Goal: Task Accomplishment & Management: Complete application form

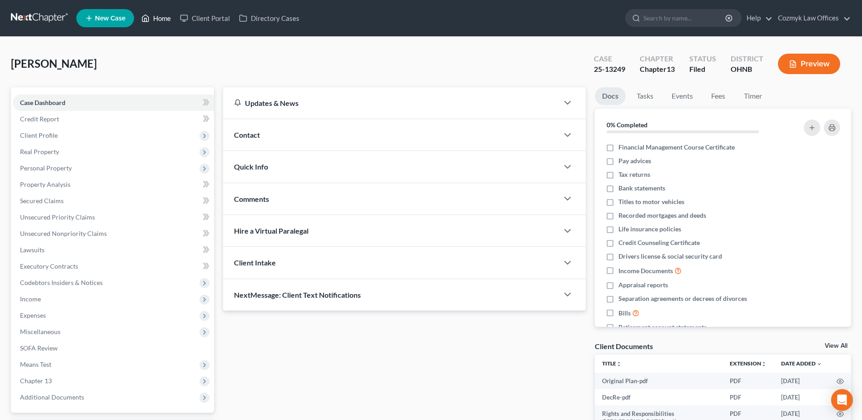
click at [159, 20] on link "Home" at bounding box center [156, 18] width 39 height 16
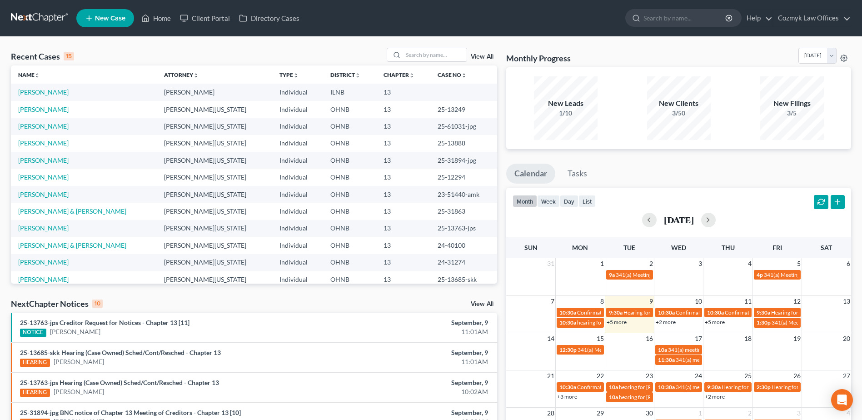
drag, startPoint x: 472, startPoint y: 316, endPoint x: 470, endPoint y: 409, distance: 92.3
click at [430, 59] on input "search" at bounding box center [435, 54] width 64 height 13
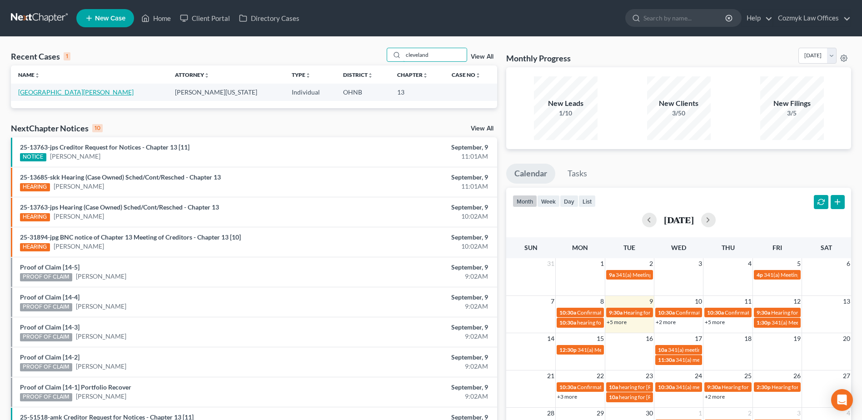
type input "cleveland"
click at [28, 90] on link "[GEOGRAPHIC_DATA][PERSON_NAME]" at bounding box center [75, 92] width 115 height 8
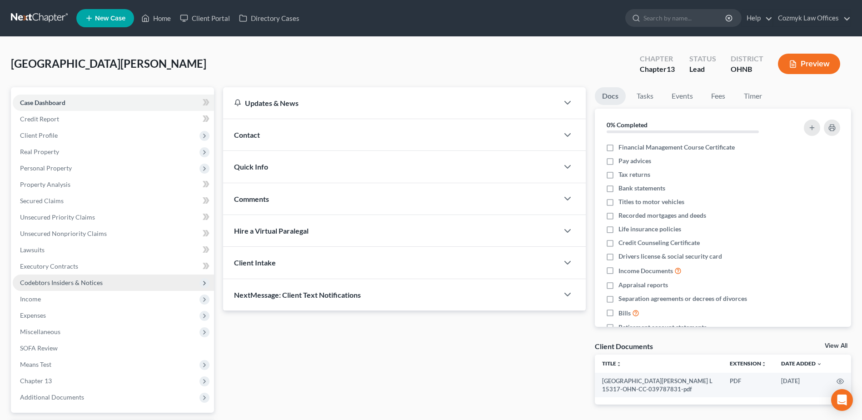
drag, startPoint x: 51, startPoint y: 297, endPoint x: 65, endPoint y: 289, distance: 16.3
click at [51, 297] on span "Income" at bounding box center [113, 299] width 201 height 16
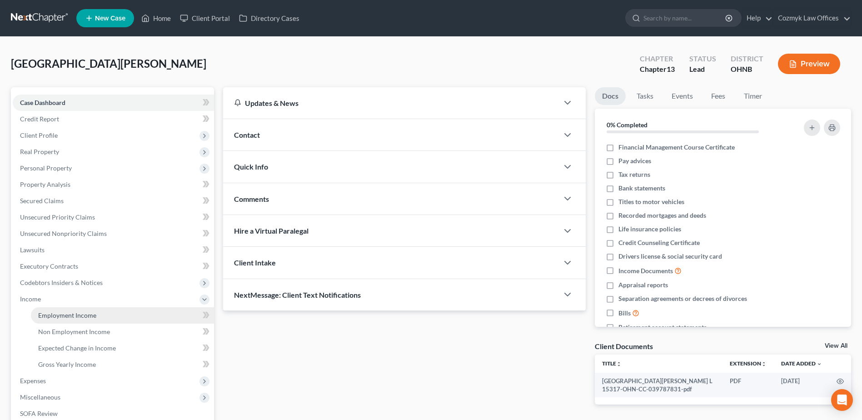
click at [73, 317] on span "Employment Income" at bounding box center [67, 315] width 58 height 8
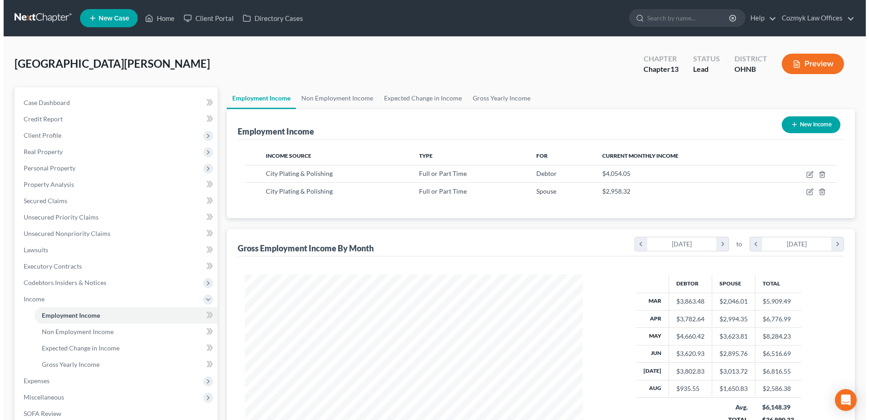
scroll to position [169, 355]
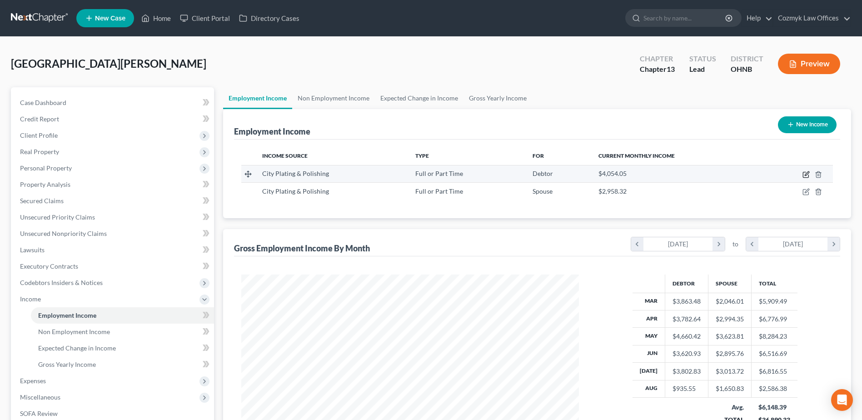
click at [806, 177] on icon "button" at bounding box center [805, 174] width 5 height 5
select select "0"
select select "36"
select select "3"
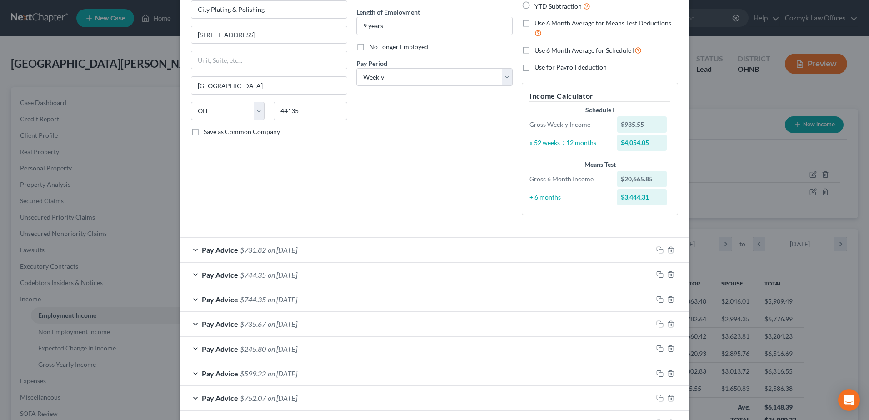
scroll to position [91, 0]
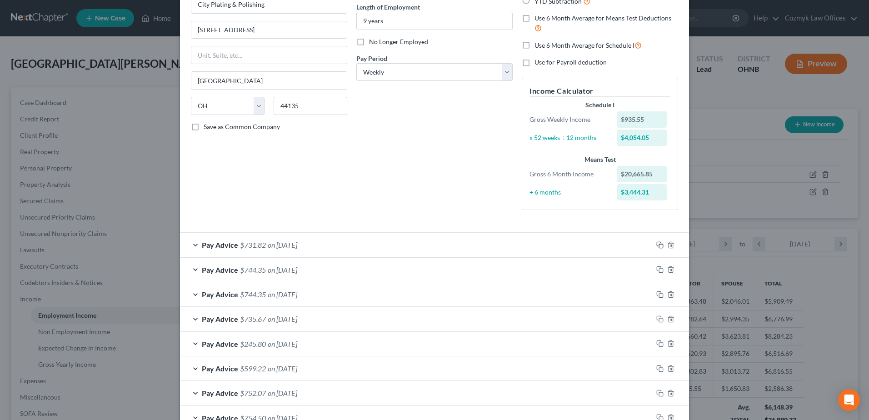
click at [657, 245] on icon "button" at bounding box center [659, 244] width 7 height 7
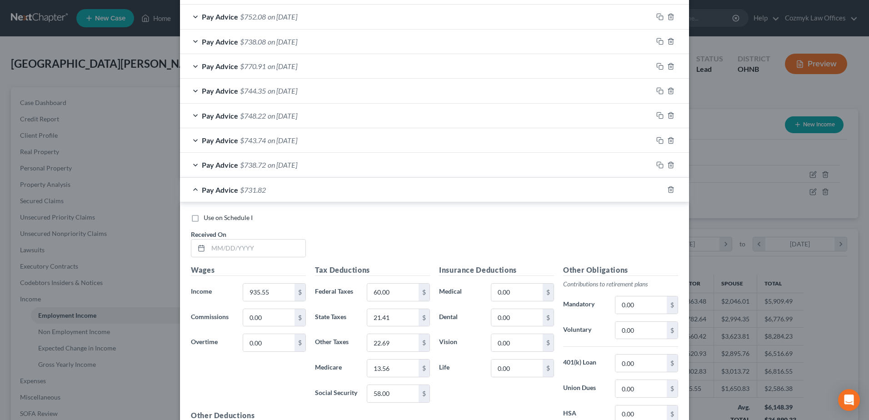
scroll to position [893, 0]
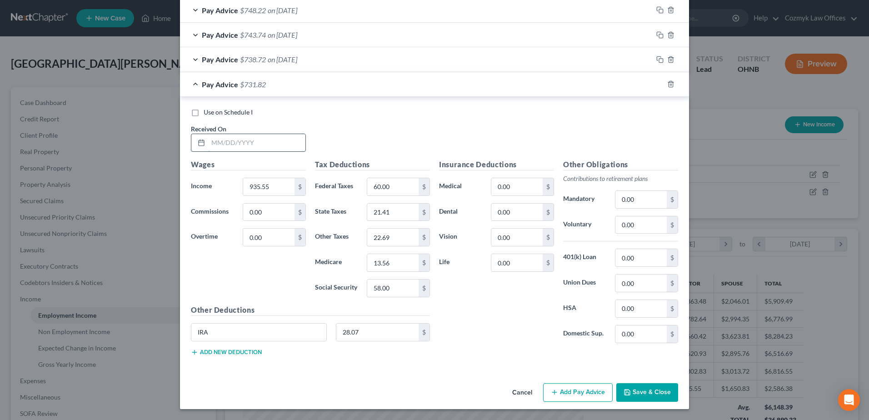
click at [263, 145] on input "text" at bounding box center [256, 142] width 97 height 17
type input "[DATE]"
type input "955.76"
type input "63"
type input "22"
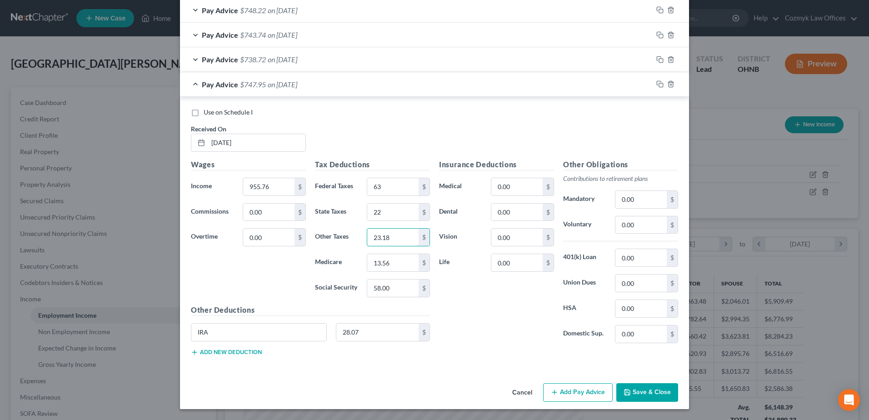
type input "23.18"
type input "13.86"
type input "59.26"
type input "28.67"
click at [656, 83] on icon "button" at bounding box center [659, 83] width 7 height 7
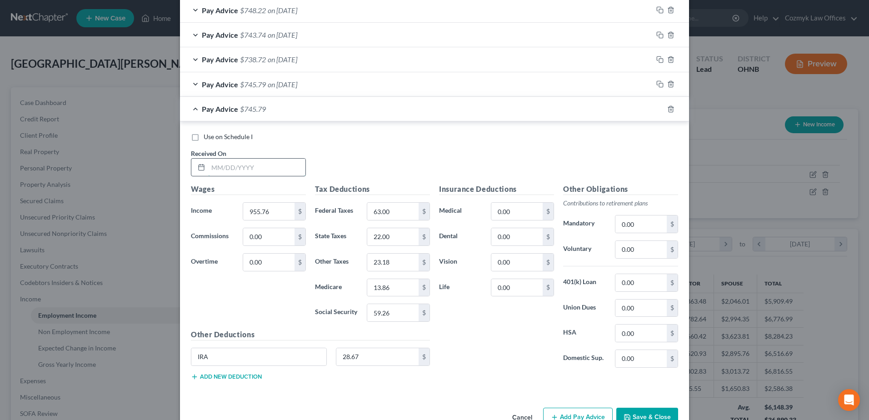
click at [244, 163] on input "text" at bounding box center [256, 167] width 97 height 17
type input "[DATE]"
type input "958.65"
type input "63"
type input "22.08"
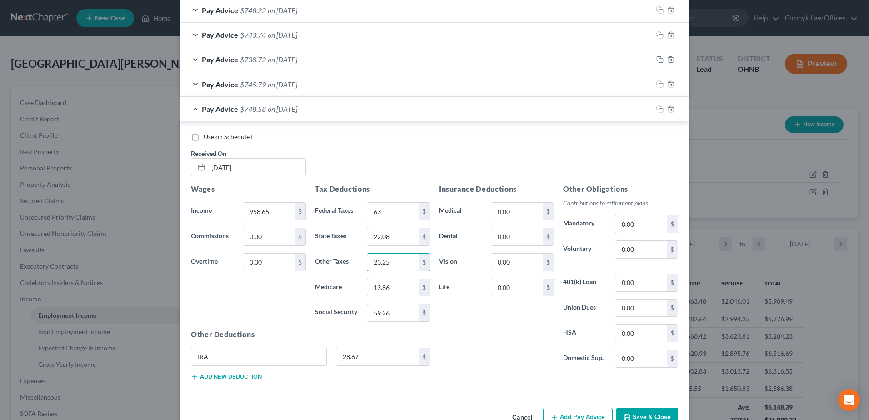
type input "23.25"
type input "13.90"
type input "2"
type input "59.43"
type input "28.76"
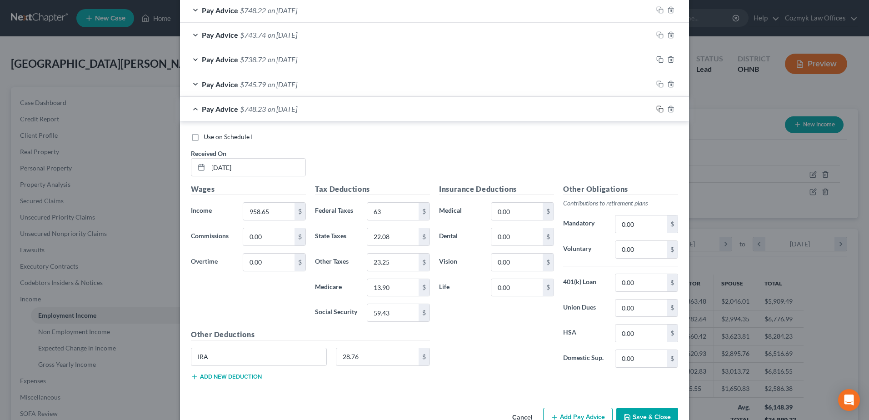
click at [659, 109] on rect "button" at bounding box center [661, 110] width 4 height 4
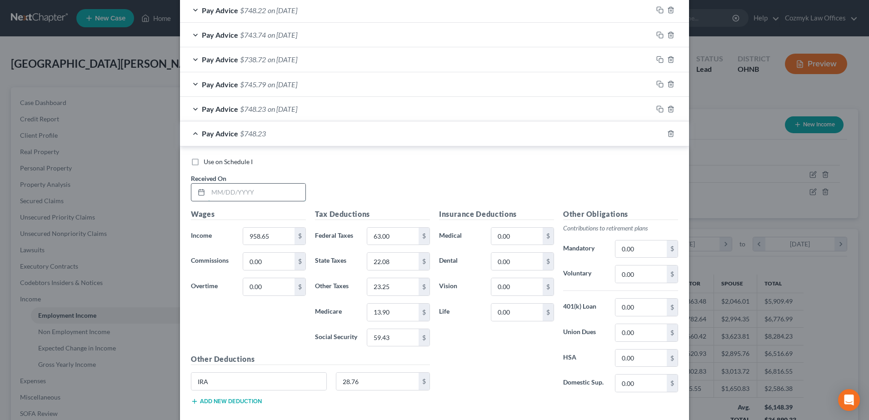
click at [284, 197] on input "text" at bounding box center [256, 192] width 97 height 17
type input "[DATE]"
type input "944.21"
type input "61"
type input "21.67"
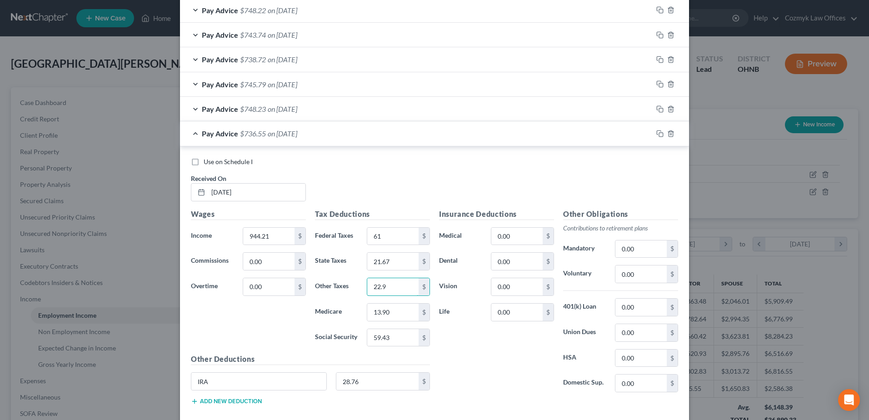
type input "22.9"
type input "13.69"
type input "58.55"
type input "28.33"
click at [659, 134] on rect "button" at bounding box center [661, 135] width 4 height 4
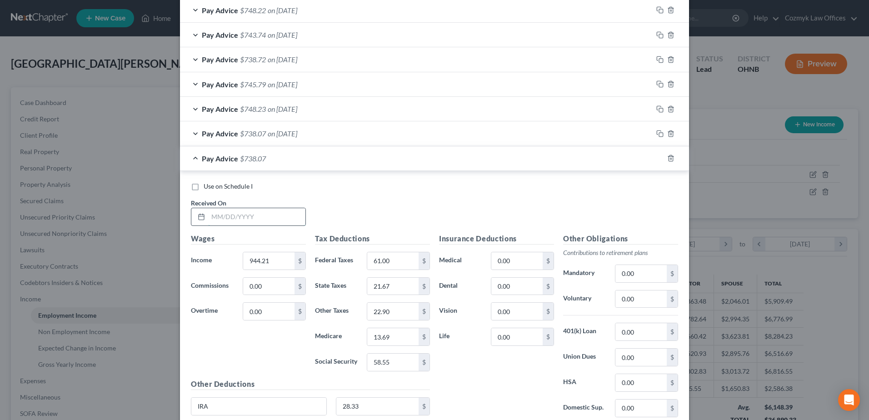
click at [291, 212] on input "text" at bounding box center [256, 216] width 97 height 17
type input "[DATE]"
type input "955.76"
type input "63"
type input "23.18"
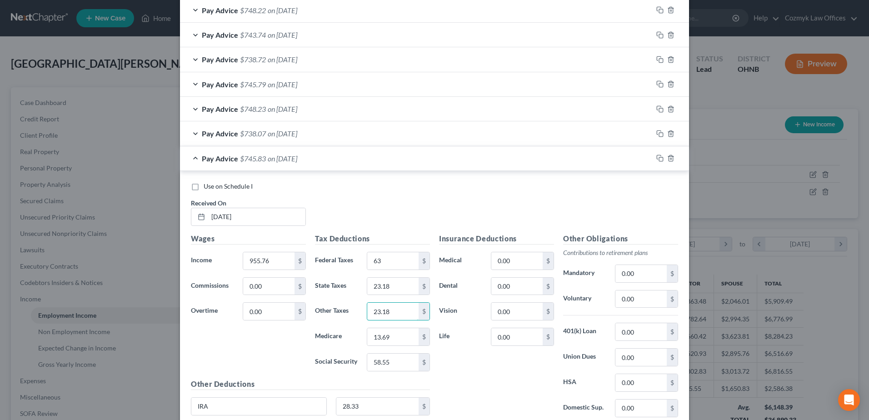
type input "23.18"
type input "13.86"
type input "59.26"
type input "28.67"
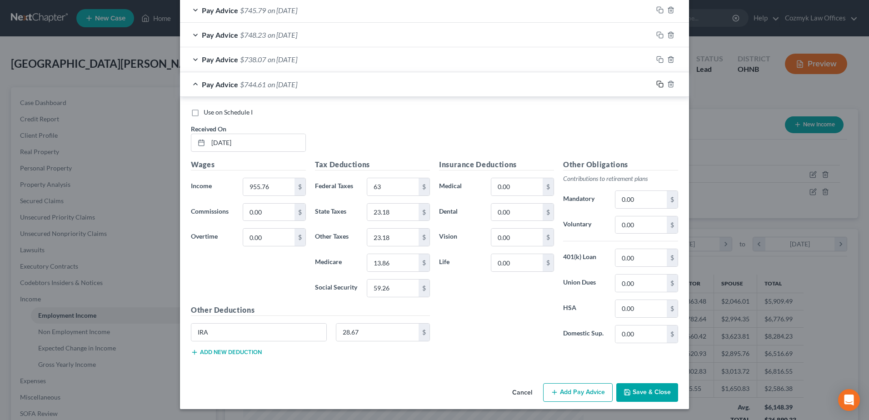
click at [659, 83] on rect "button" at bounding box center [661, 85] width 4 height 4
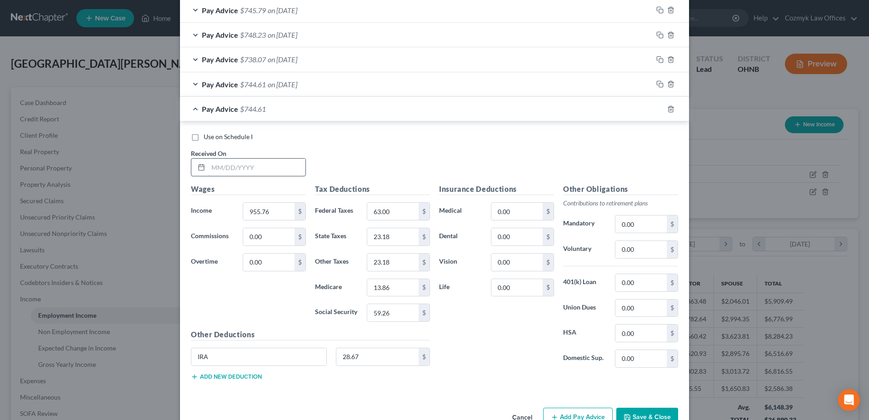
click at [269, 169] on input "text" at bounding box center [256, 167] width 97 height 17
type input "9"
type input "[DATE]"
type input "1,027.95"
click at [348, 209] on label "Federal Taxes" at bounding box center [336, 211] width 52 height 18
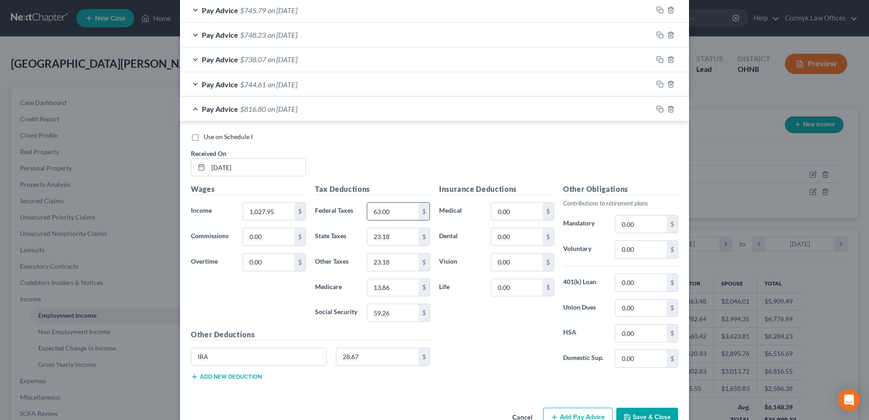
click at [370, 212] on input "63.00" at bounding box center [392, 211] width 51 height 17
type input "71"
click at [668, 110] on icon "button" at bounding box center [670, 108] width 7 height 7
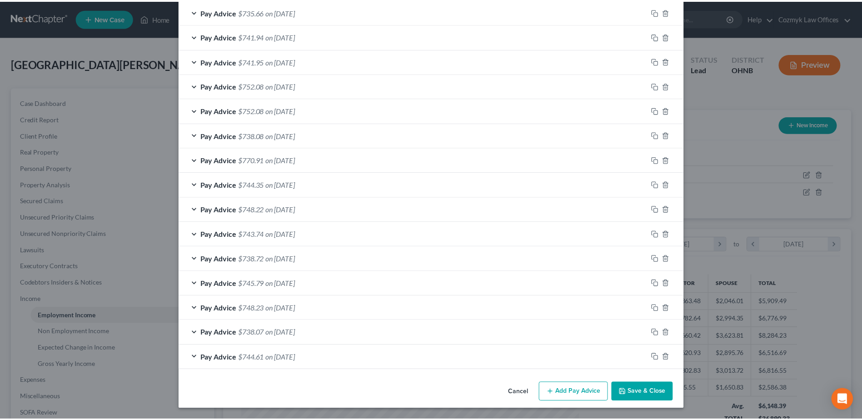
scroll to position [694, 0]
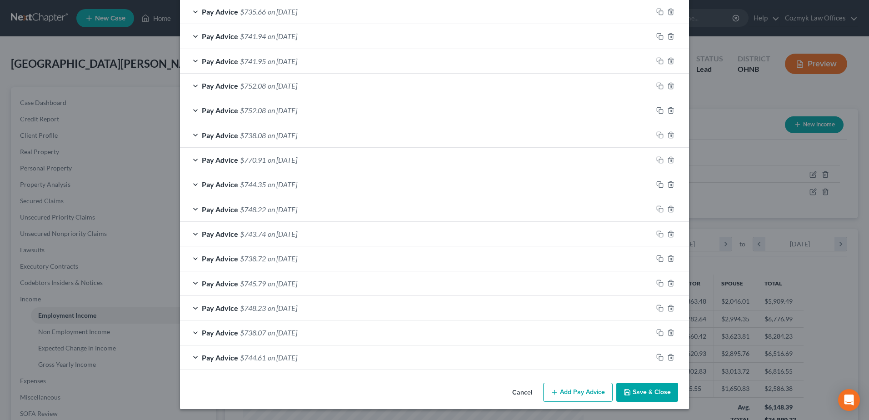
click at [635, 394] on button "Save & Close" at bounding box center [647, 392] width 62 height 19
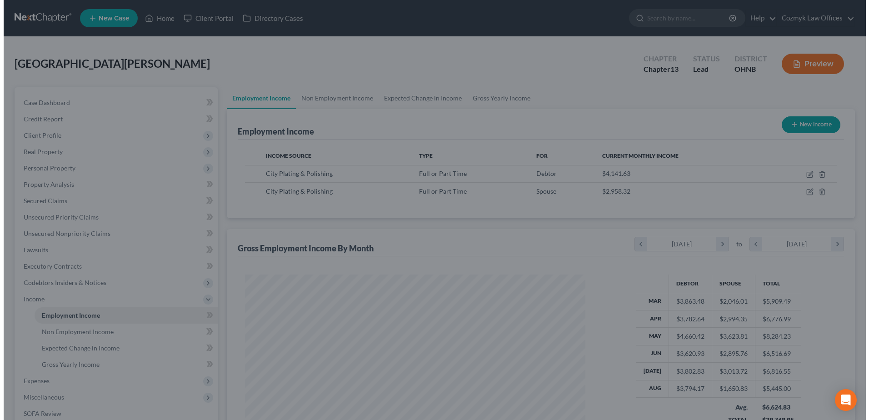
scroll to position [454247, 454060]
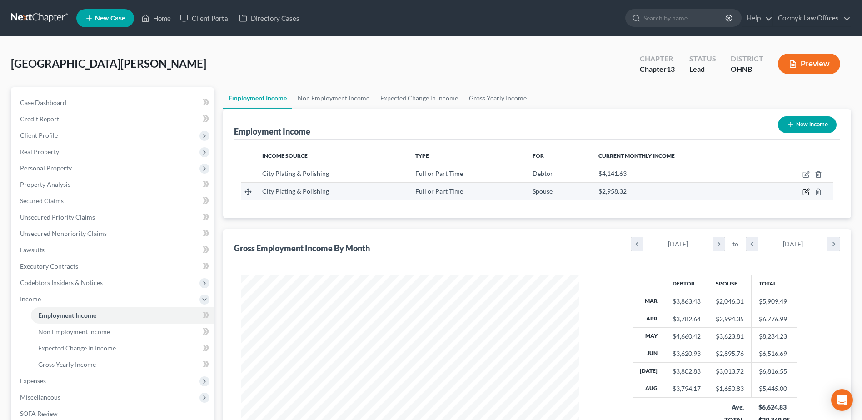
click at [804, 192] on icon "button" at bounding box center [805, 191] width 7 height 7
select select "0"
select select "36"
select select "3"
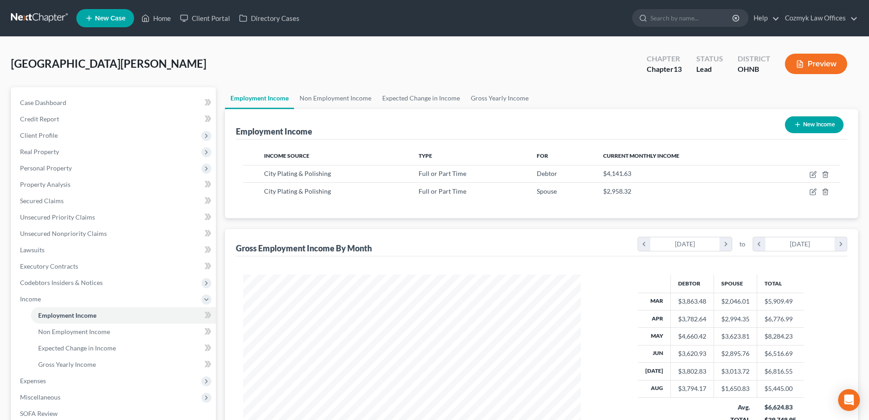
scroll to position [170, 359]
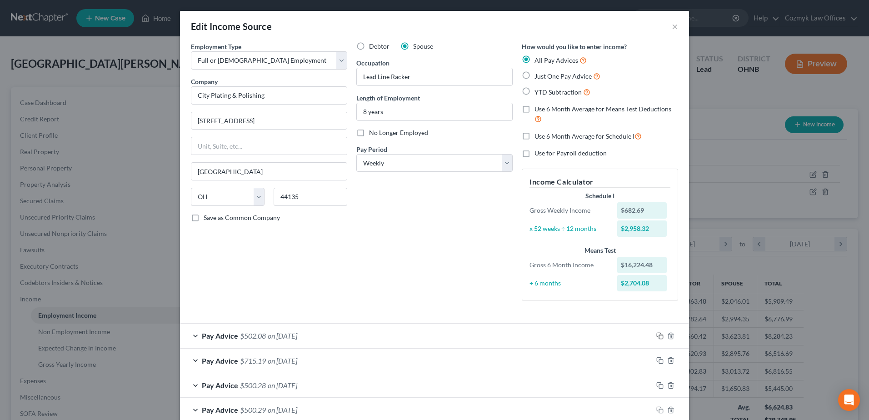
drag, startPoint x: 658, startPoint y: 334, endPoint x: 533, endPoint y: 309, distance: 126.9
click at [658, 334] on icon "button" at bounding box center [659, 335] width 7 height 7
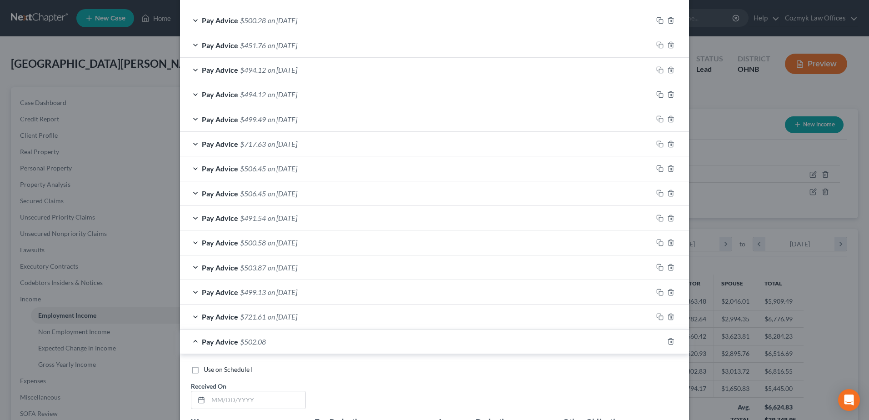
scroll to position [773, 0]
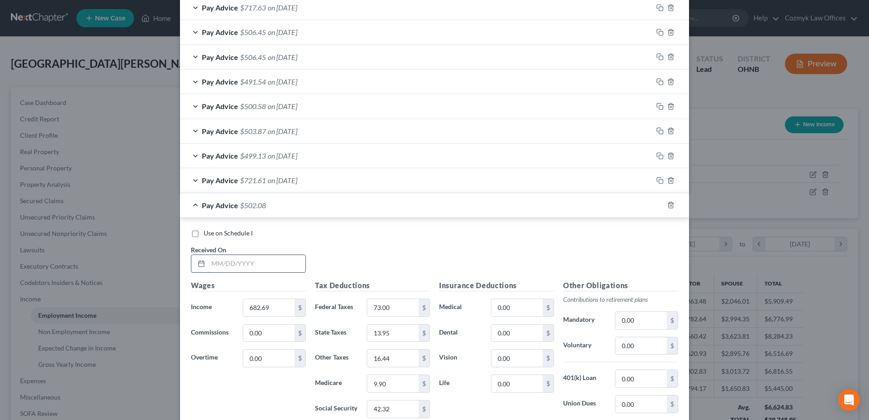
click at [259, 267] on input "text" at bounding box center [256, 263] width 97 height 17
type input "[DATE]"
type input "684.75"
type input "73"
type input "14.01"
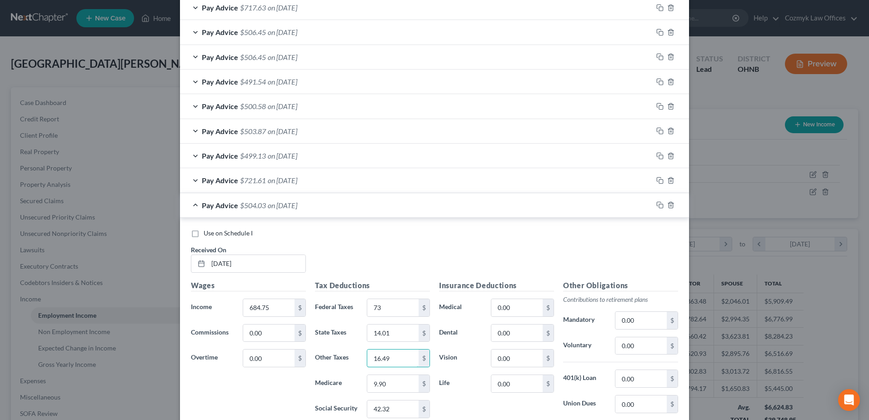
type input "16.49"
type input "9.93"
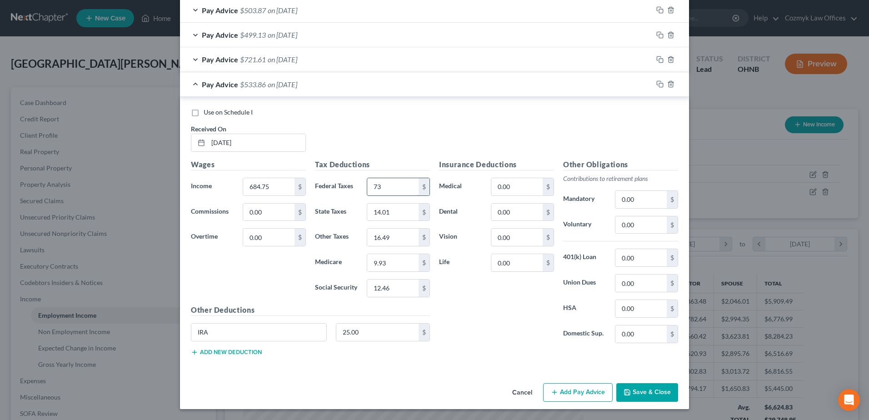
click at [404, 191] on input "73" at bounding box center [392, 186] width 51 height 17
click at [374, 291] on input "12.46" at bounding box center [392, 287] width 51 height 17
click at [374, 292] on input "12.46" at bounding box center [392, 287] width 51 height 17
type input "42.46"
click at [657, 86] on icon "button" at bounding box center [659, 83] width 7 height 7
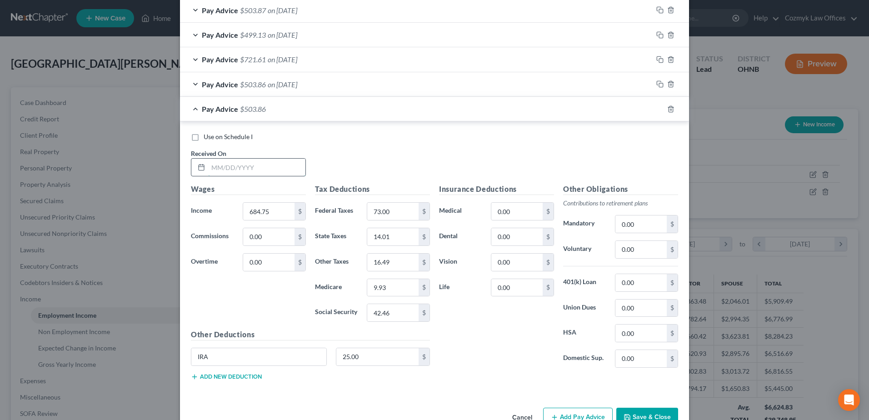
click at [258, 166] on input "text" at bounding box center [256, 167] width 97 height 17
type input "[DATE]"
type input "674.44"
type input "72"
type input "13.7"
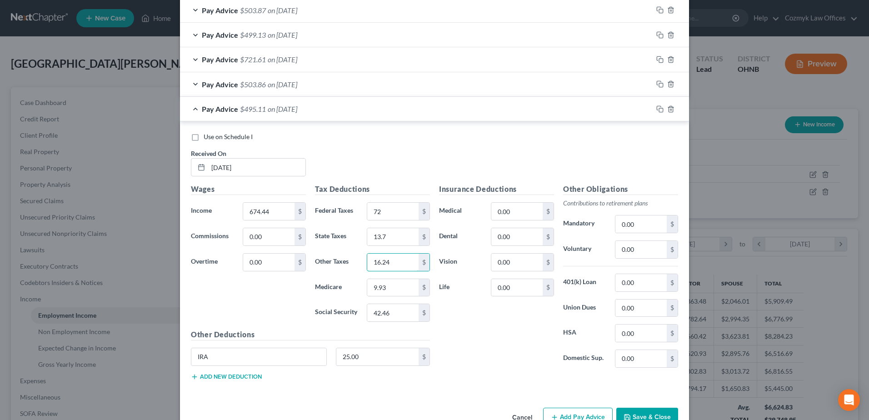
type input "16.24"
type input "9.78"
type input "41.81"
click at [656, 110] on icon "button" at bounding box center [659, 108] width 7 height 7
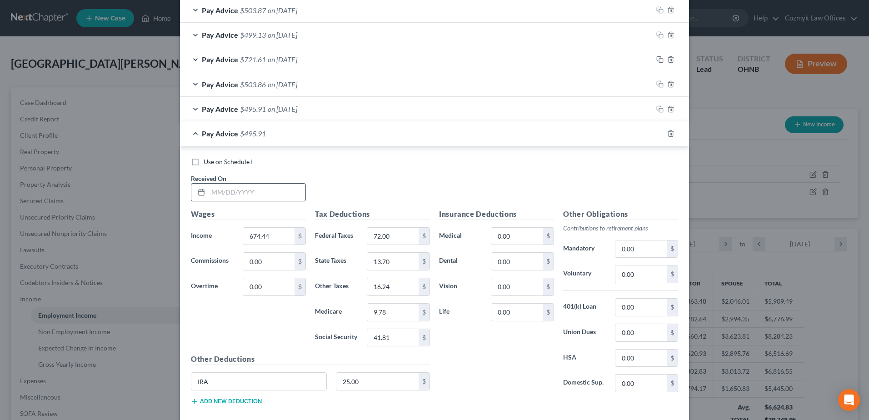
click at [266, 194] on input "text" at bounding box center [256, 192] width 97 height 17
type input "[DATE]"
type input "734.25"
type input "78"
type input "15.49"
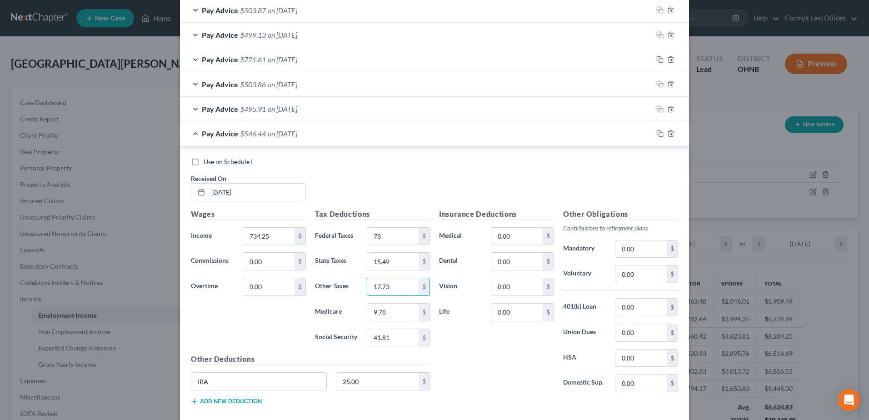
type input "17.73"
type input "10.65"
type input "45.53"
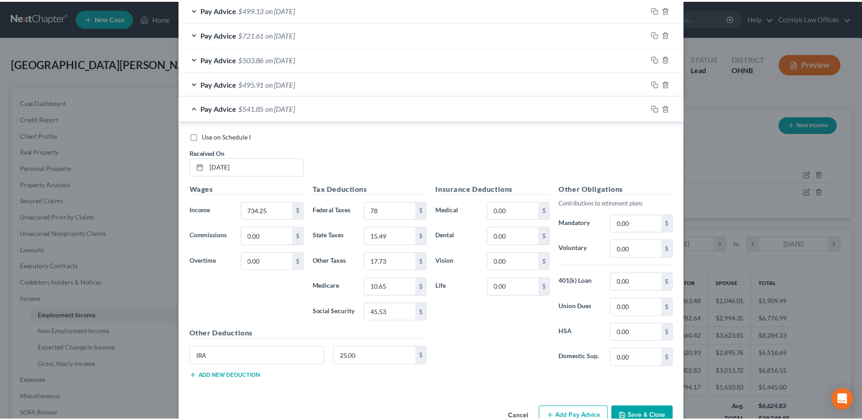
scroll to position [943, 0]
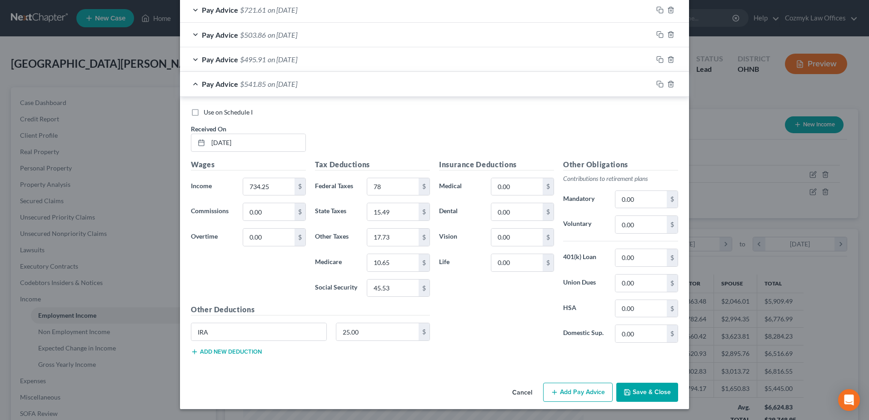
click at [642, 392] on button "Save & Close" at bounding box center [647, 392] width 62 height 19
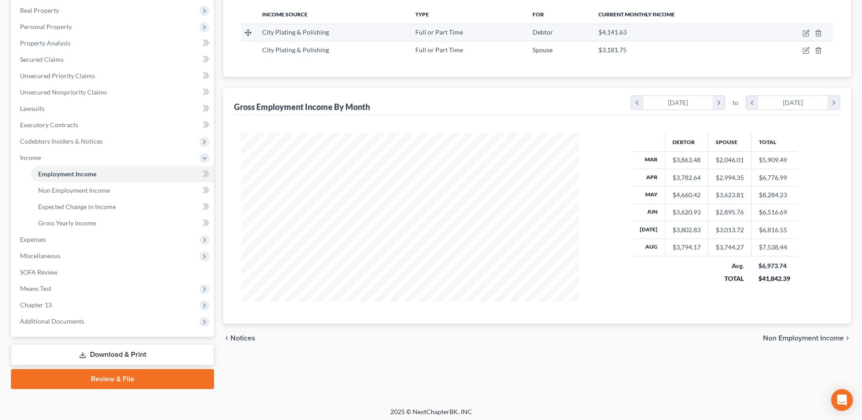
scroll to position [145, 0]
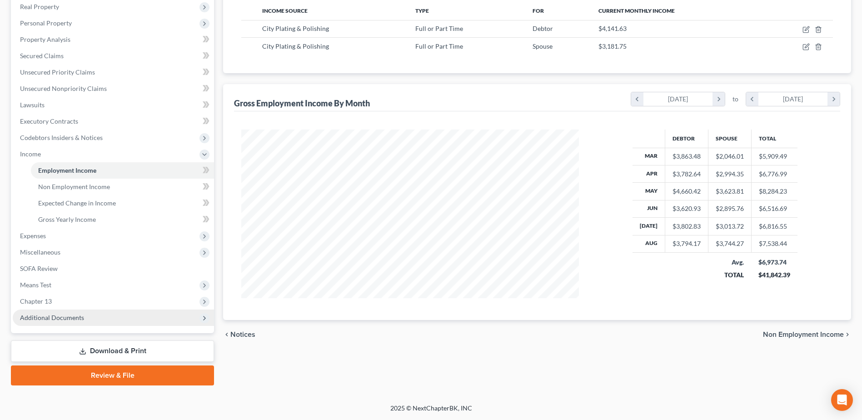
click at [74, 317] on span "Additional Documents" at bounding box center [52, 318] width 64 height 8
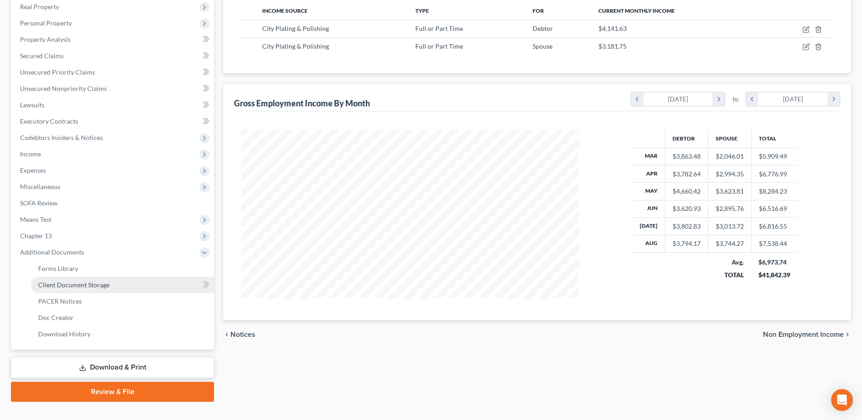
click at [78, 281] on span "Client Document Storage" at bounding box center [73, 285] width 71 height 8
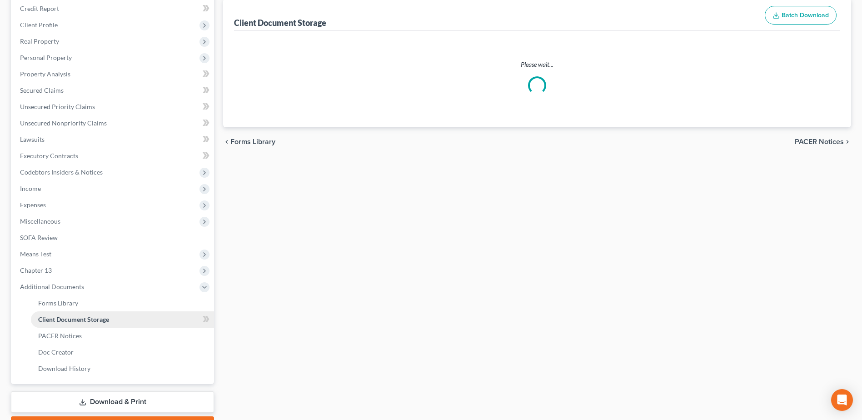
scroll to position [7, 0]
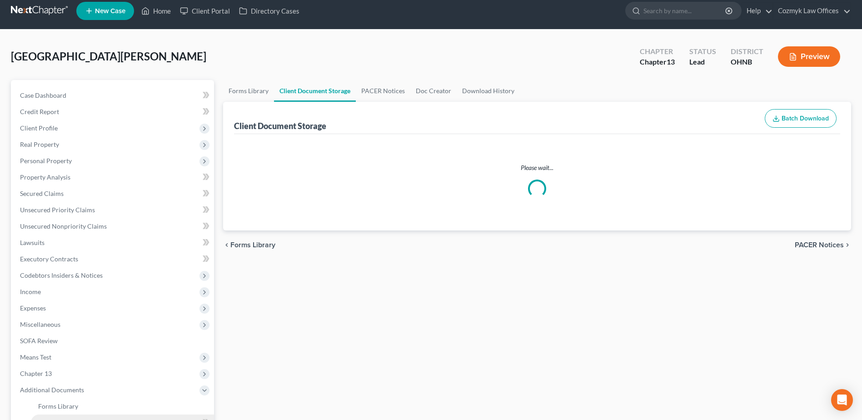
select select "5"
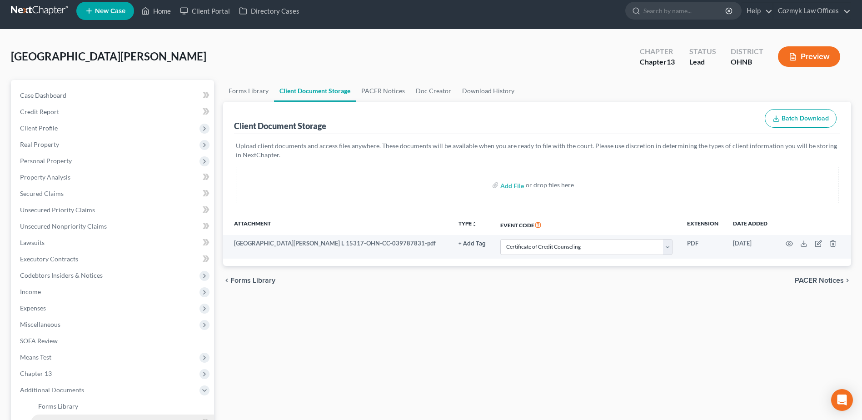
scroll to position [0, 0]
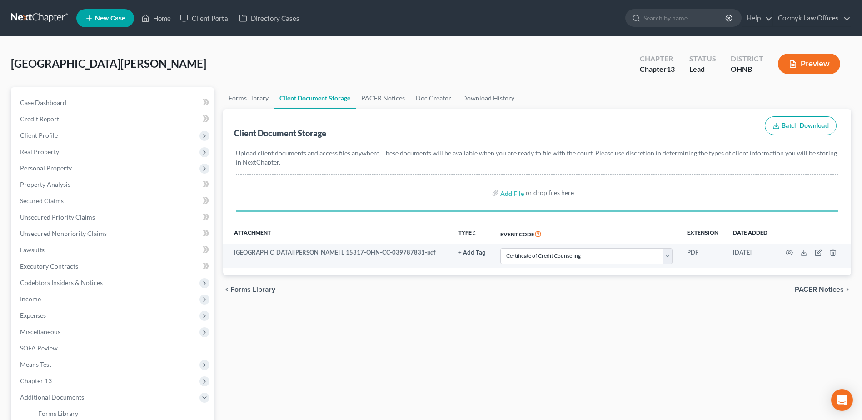
select select "5"
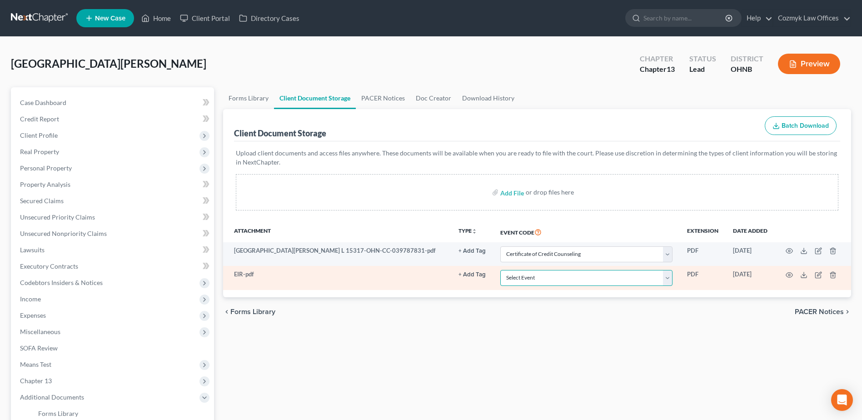
click at [567, 277] on select "Select Event 20 Largest Unsecured Creditors Amended List of Creditors (Fee) Ame…" at bounding box center [586, 278] width 172 height 16
select select "20"
click at [500, 270] on select "Select Event 20 Largest Unsecured Creditors Amended List of Creditors (Fee) Ame…" at bounding box center [586, 278] width 172 height 16
